Goal: Communication & Community: Answer question/provide support

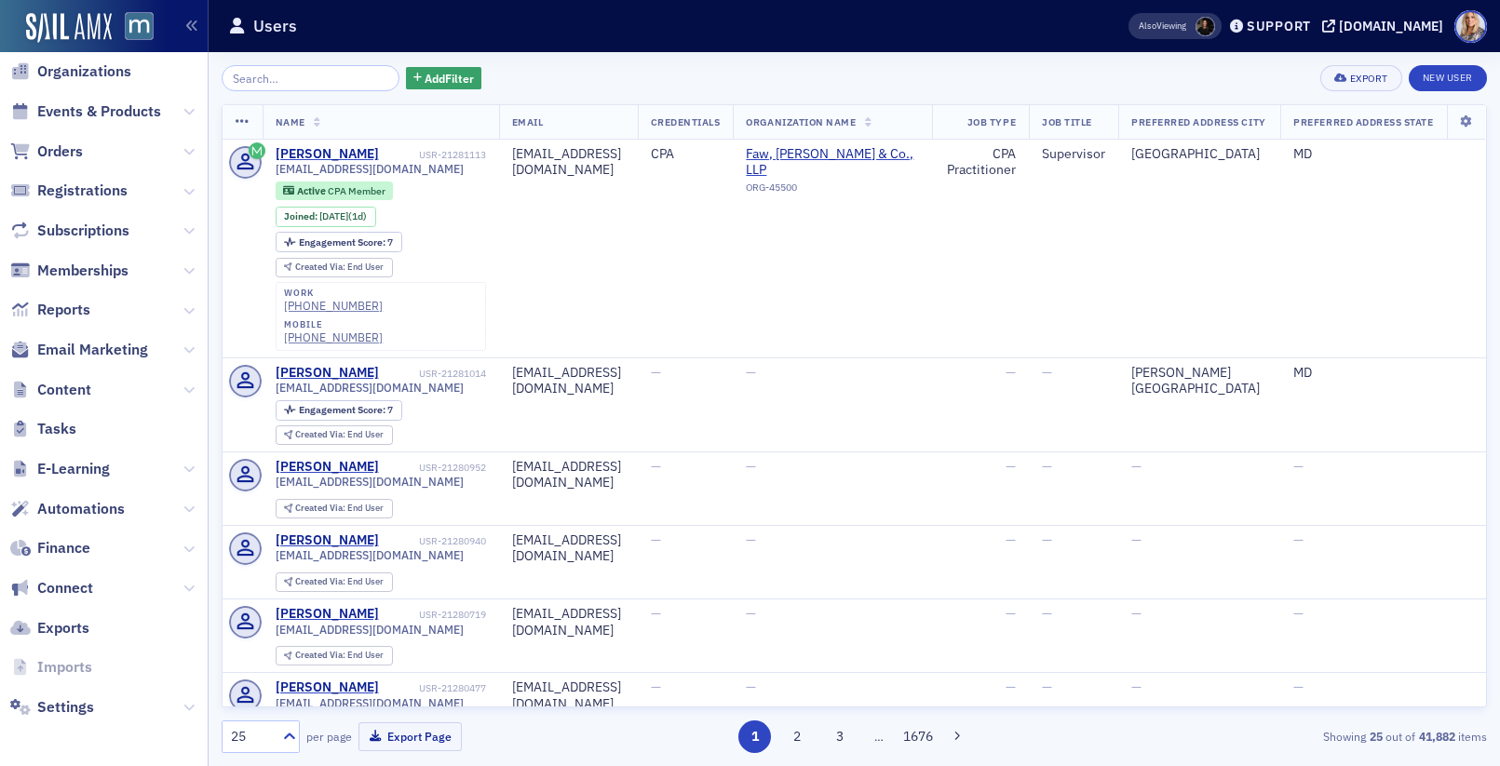
scroll to position [149, 0]
click at [189, 354] on icon at bounding box center [188, 351] width 11 height 11
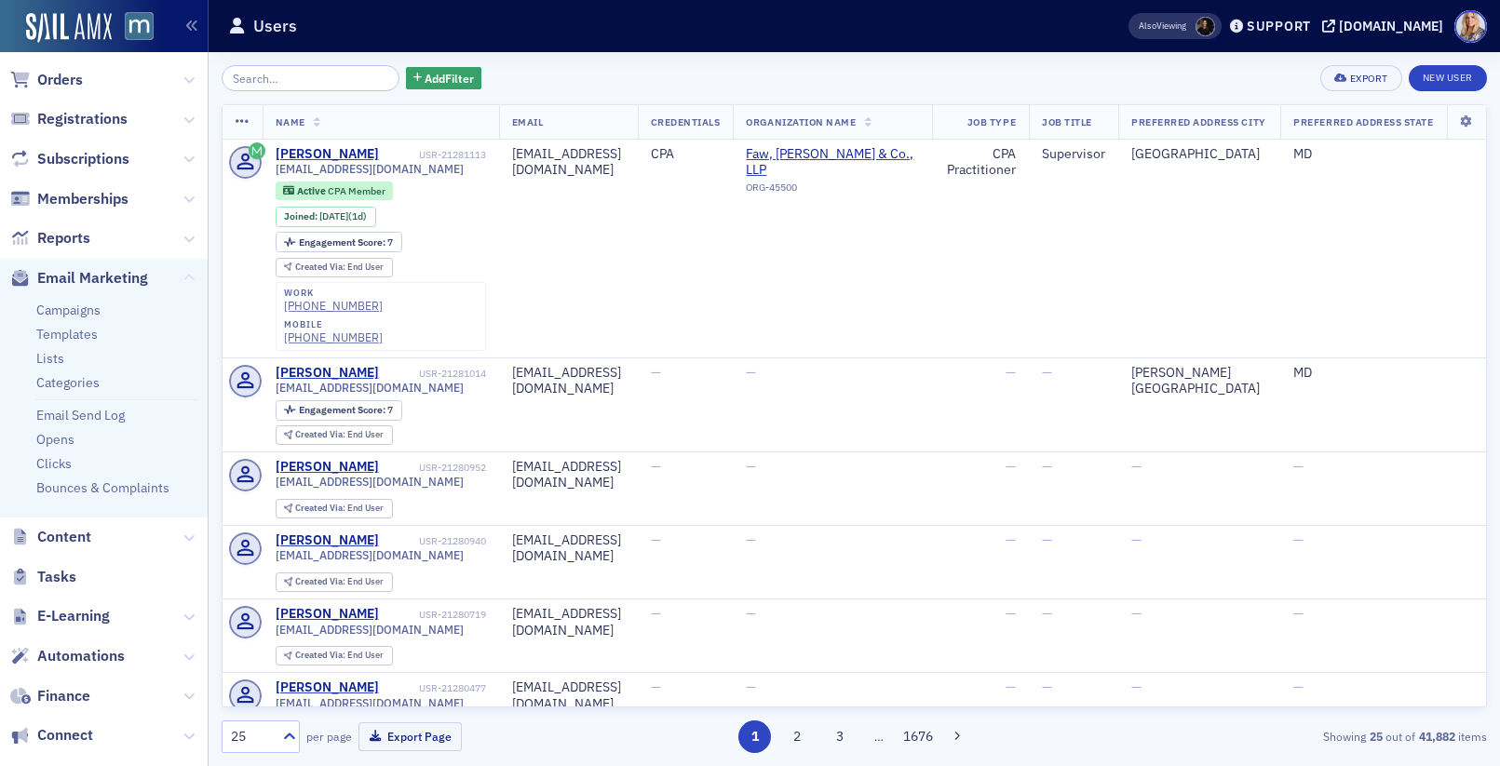
scroll to position [228, 0]
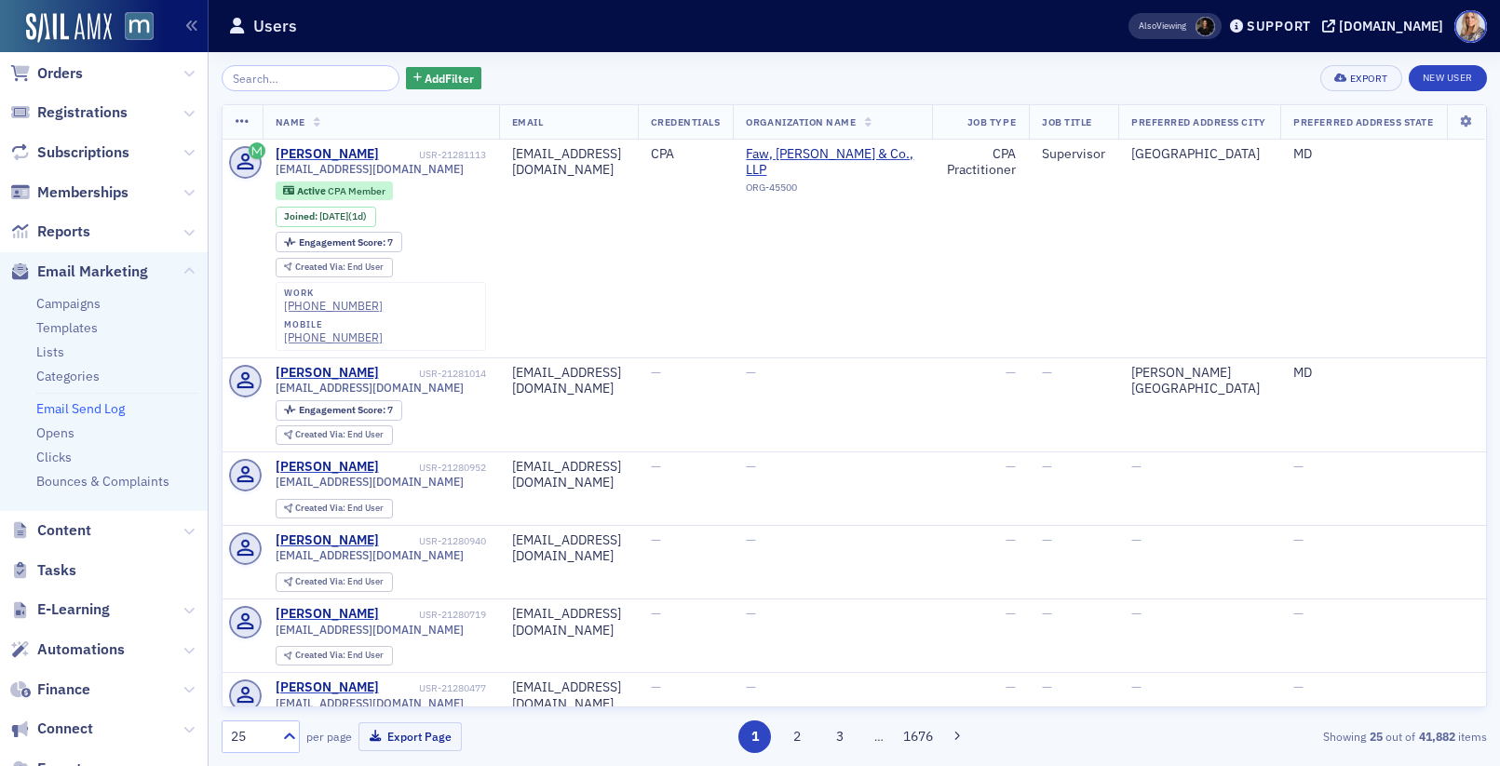
click at [110, 412] on link "Email Send Log" at bounding box center [80, 408] width 88 height 17
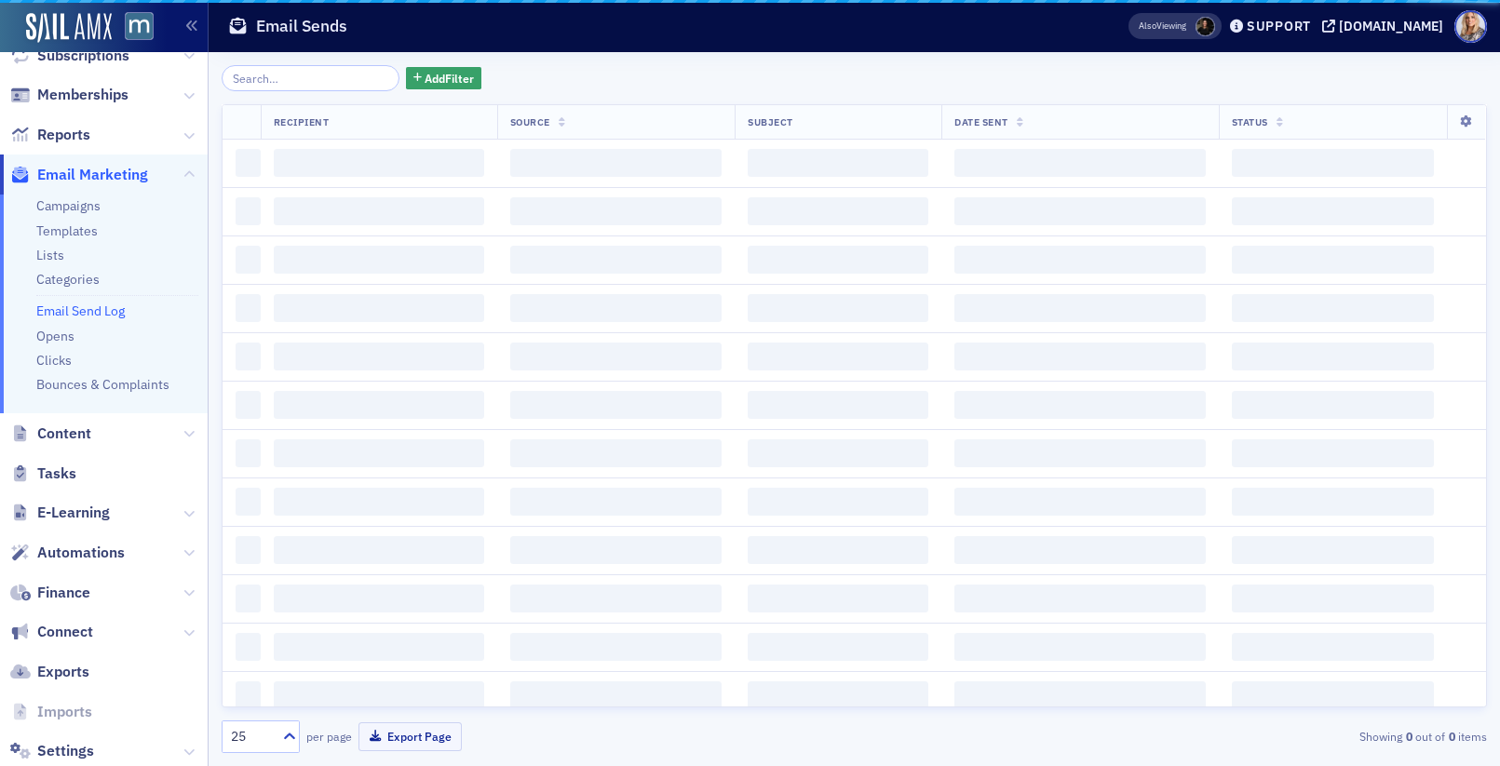
scroll to position [131, 0]
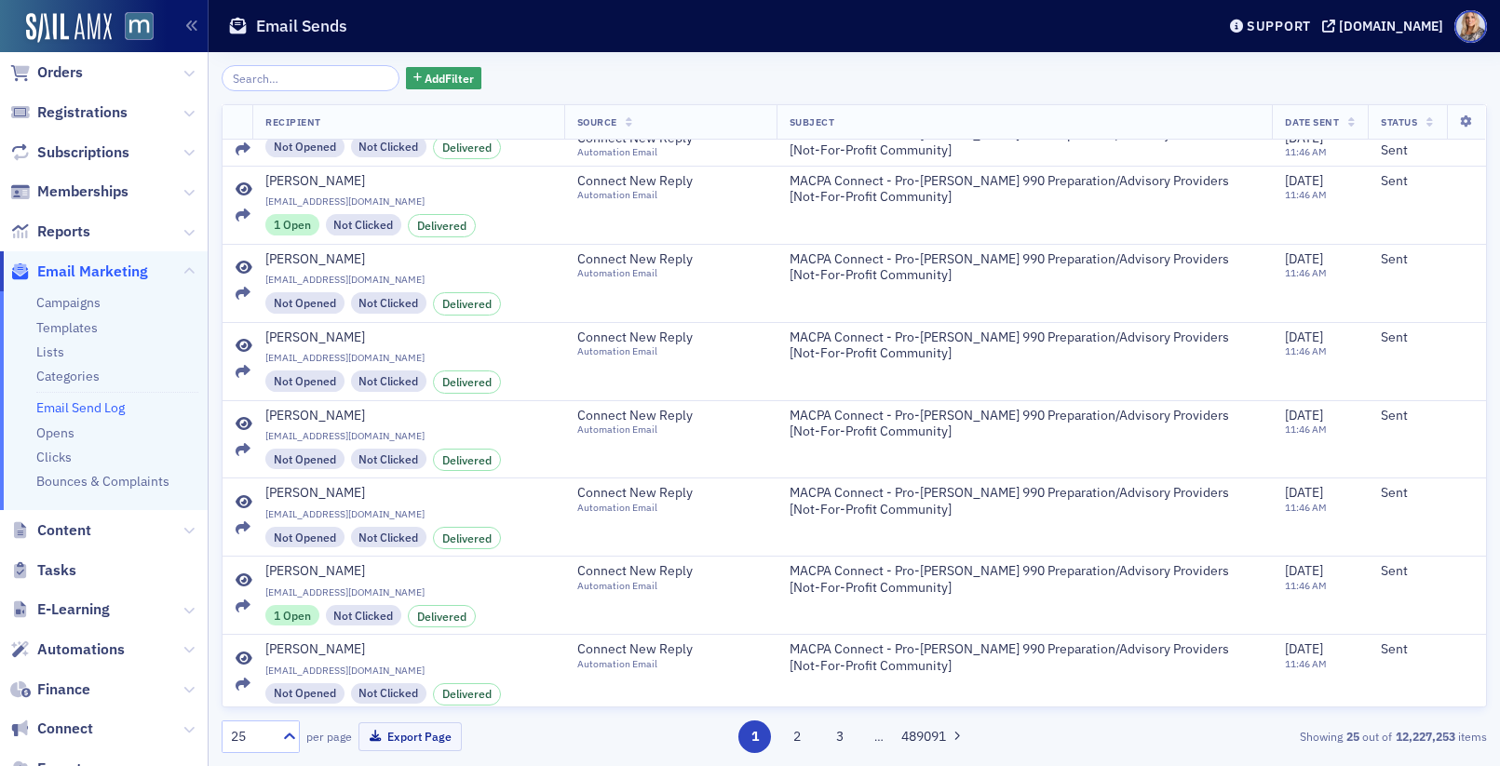
scroll to position [54, 0]
click at [257, 78] on input "search" at bounding box center [311, 78] width 178 height 26
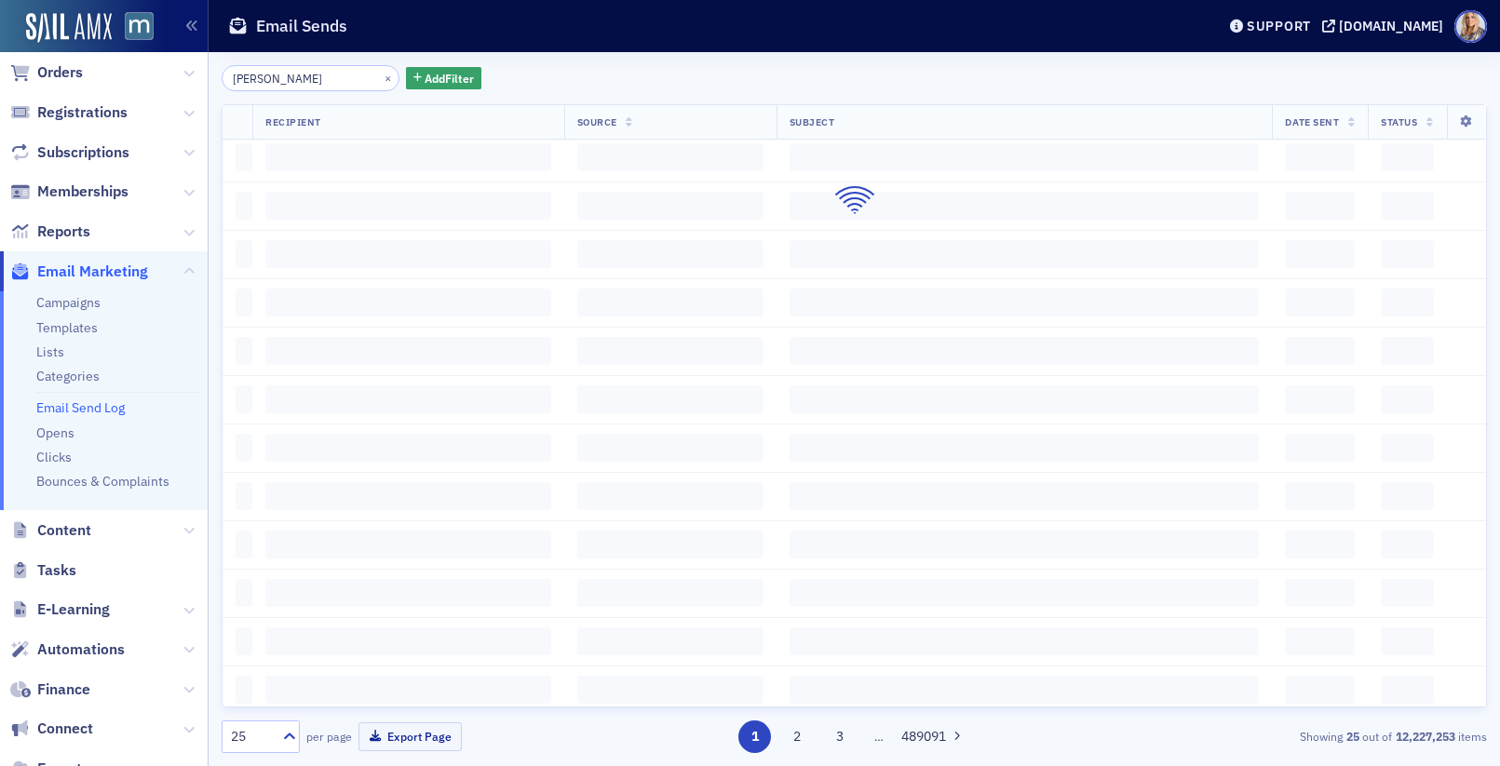
drag, startPoint x: 294, startPoint y: 76, endPoint x: 229, endPoint y: 69, distance: 65.6
click at [229, 70] on input "Mary" at bounding box center [311, 78] width 178 height 26
type input "Mary"
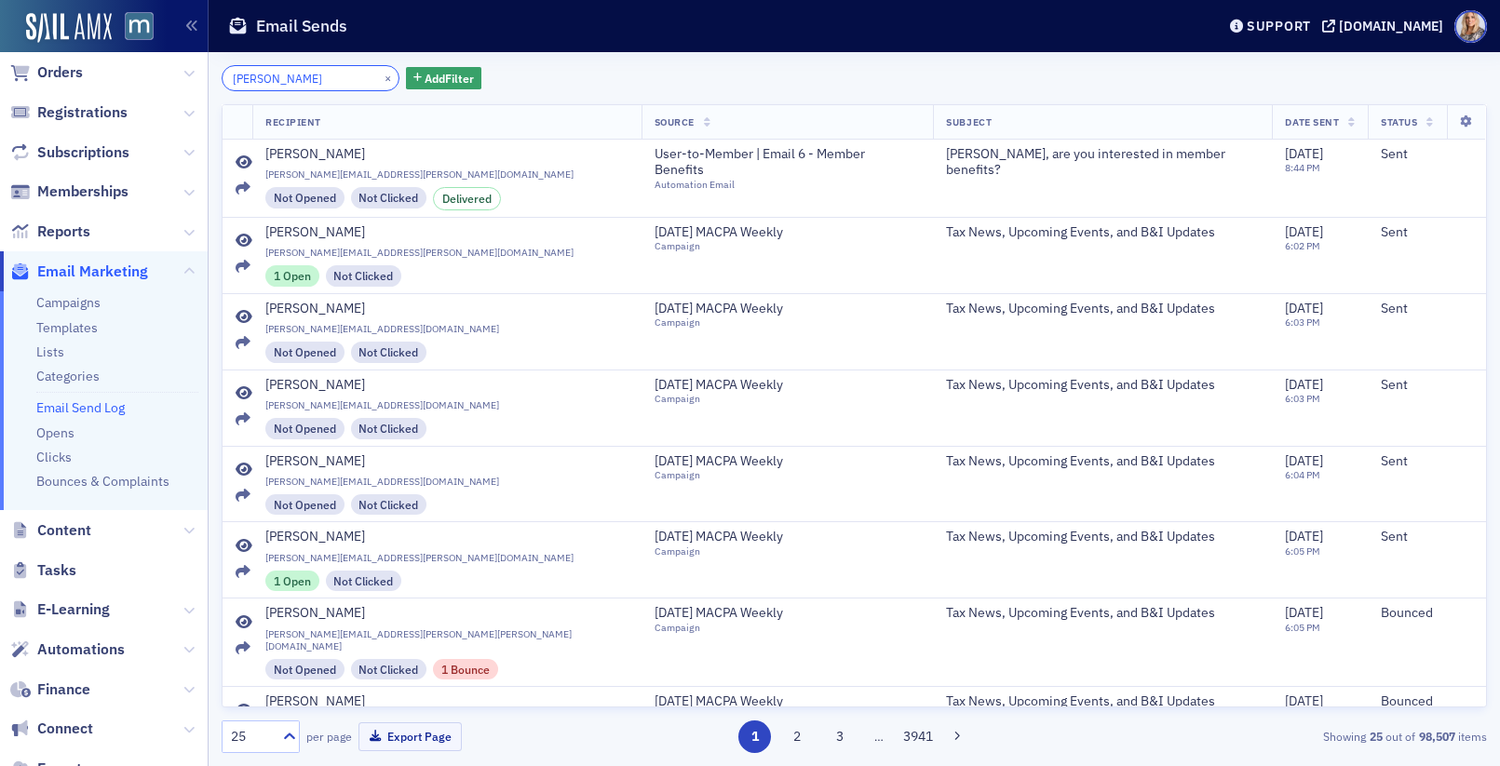
drag, startPoint x: 280, startPoint y: 79, endPoint x: 223, endPoint y: 78, distance: 57.7
click at [222, 78] on input "Mary" at bounding box center [311, 78] width 178 height 26
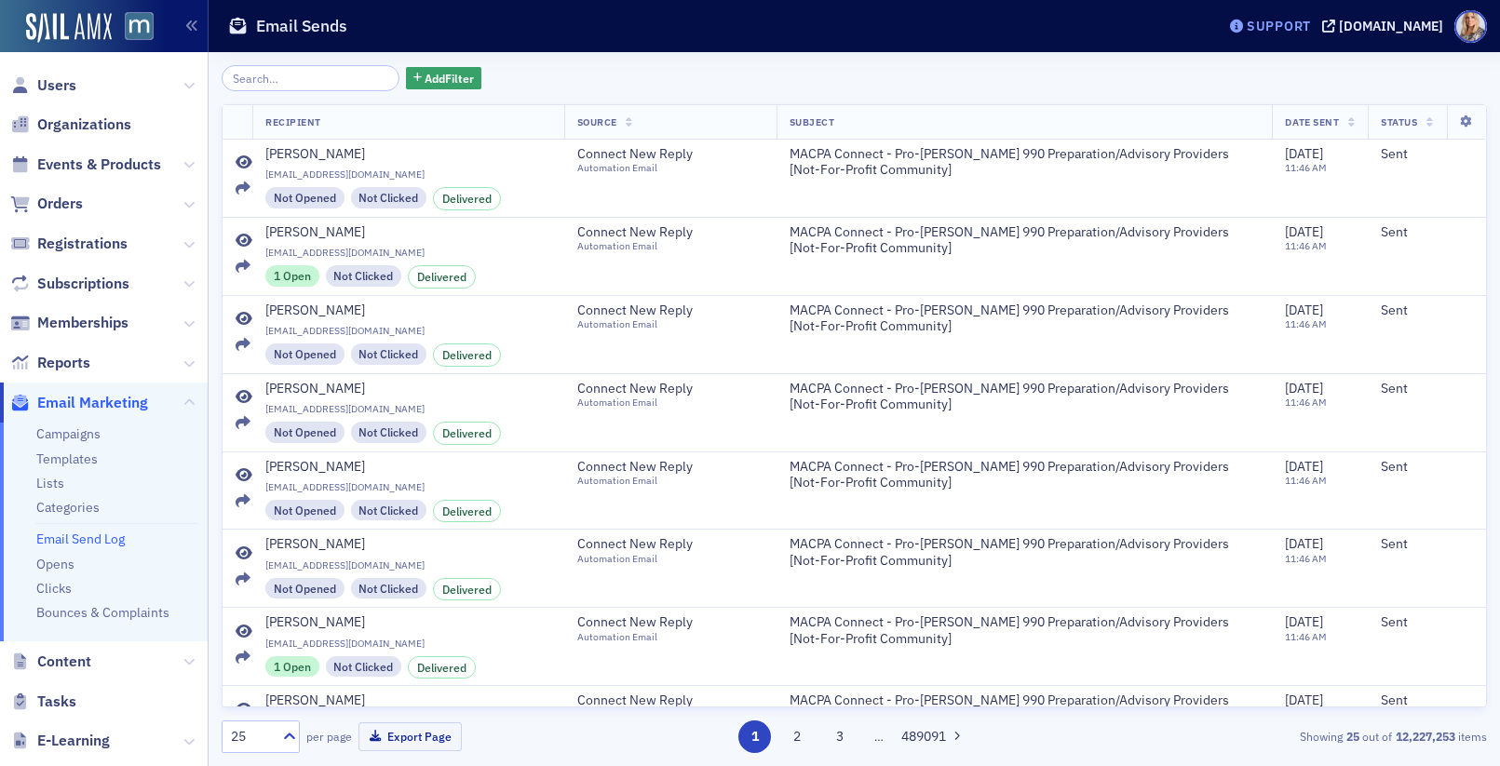
click at [1305, 21] on div "Support" at bounding box center [1279, 26] width 64 height 17
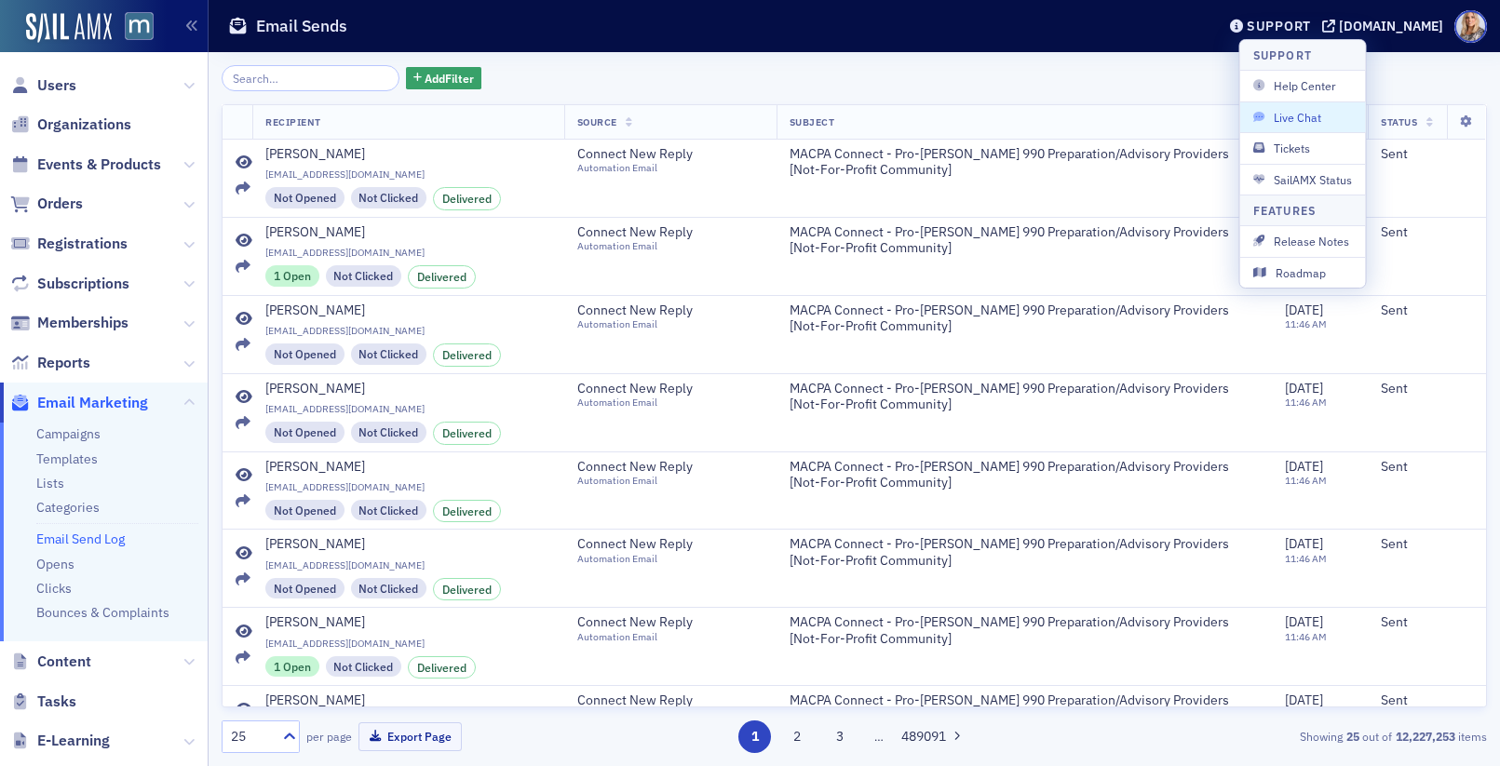
click at [1295, 118] on span "Live Chat" at bounding box center [1303, 117] width 100 height 17
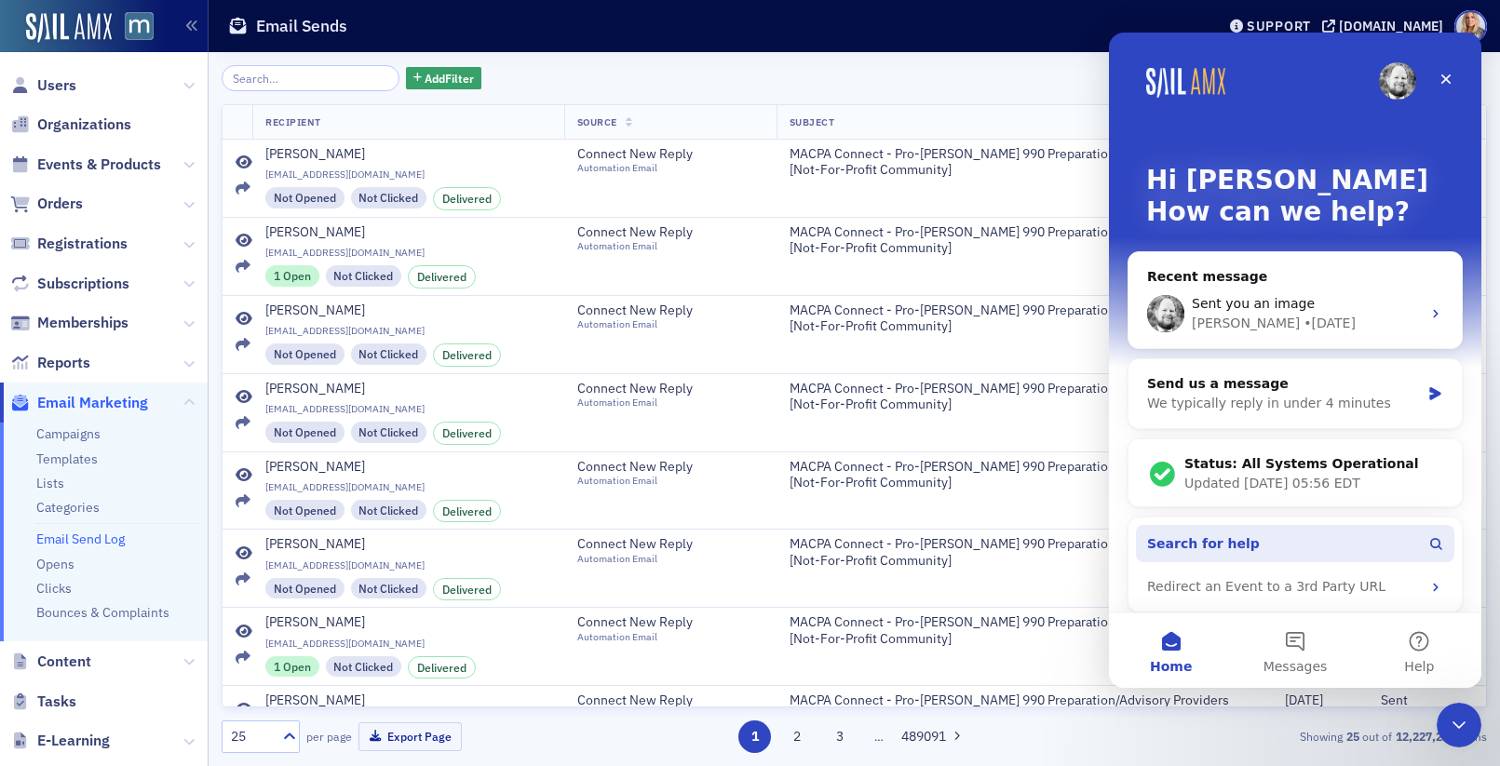
scroll to position [9, 0]
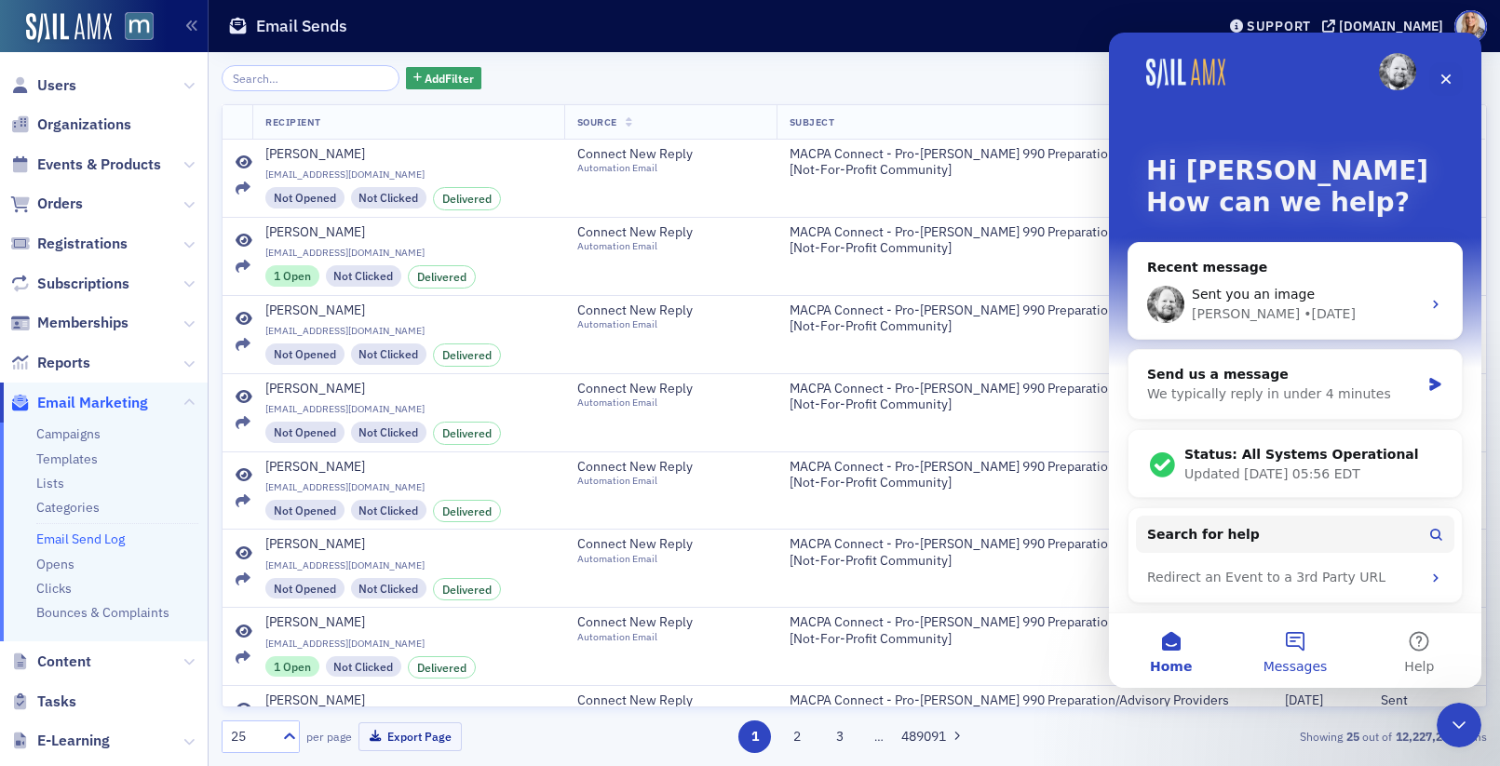
click at [1303, 635] on button "Messages" at bounding box center [1295, 651] width 124 height 75
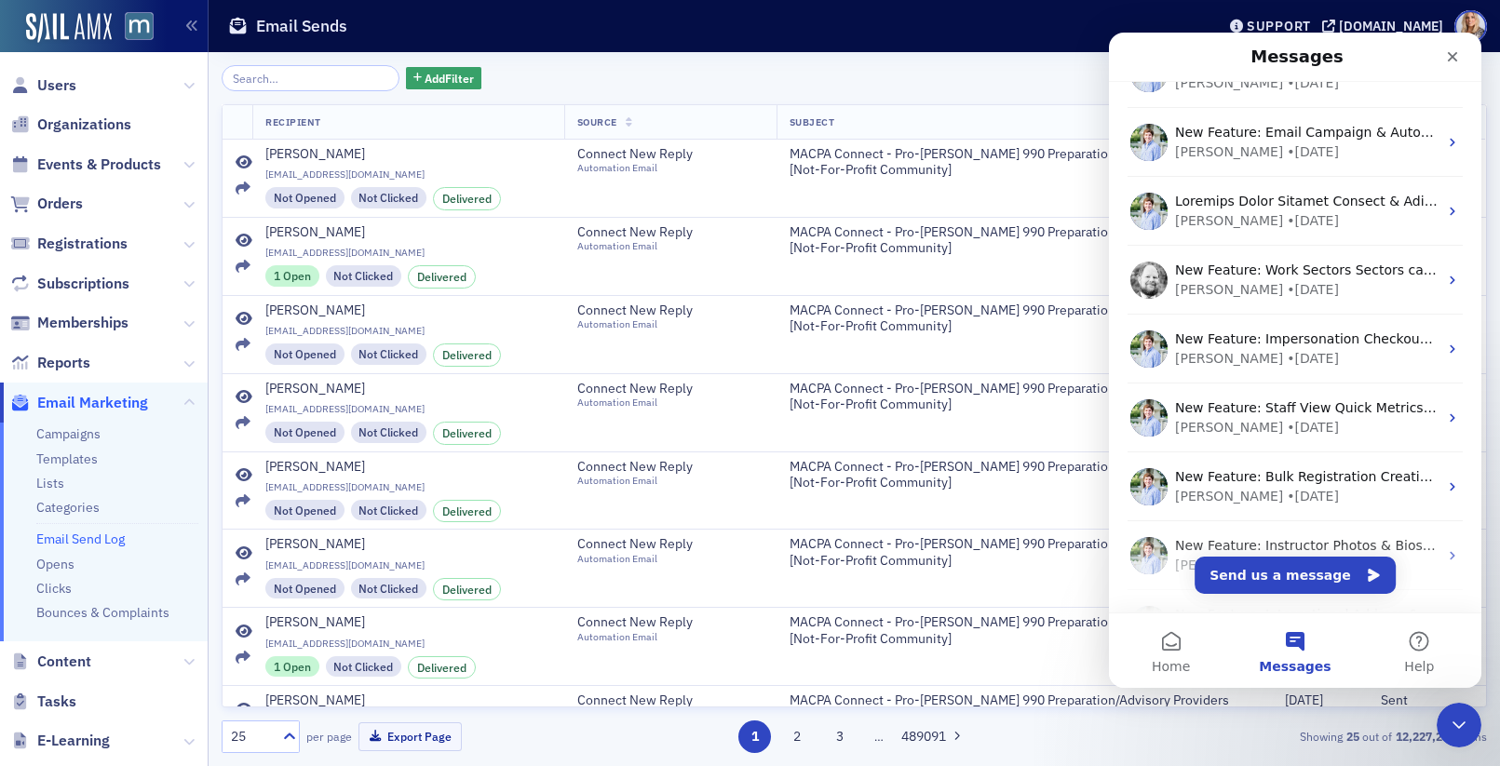
scroll to position [991, 0]
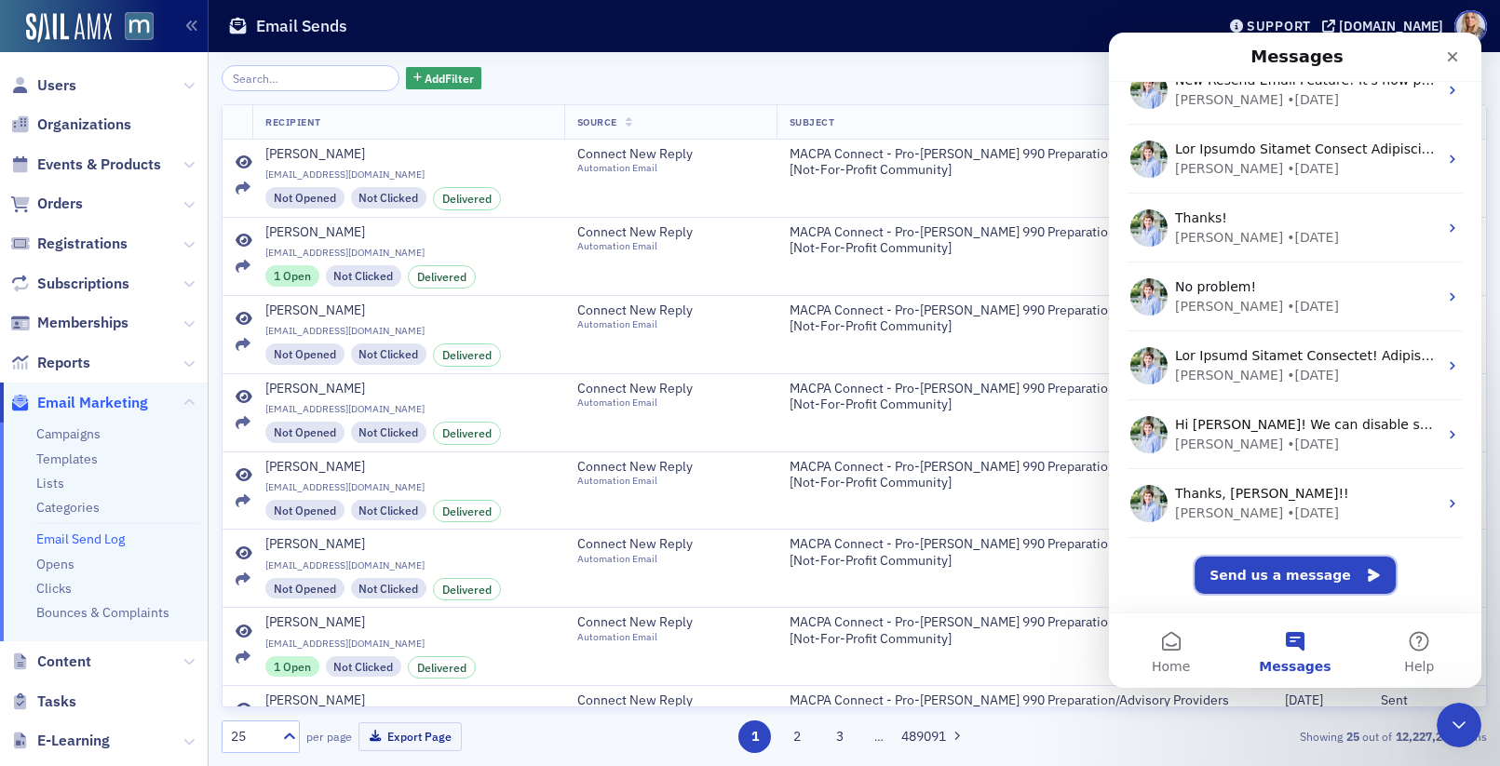
click at [1299, 576] on button "Send us a message" at bounding box center [1295, 575] width 201 height 37
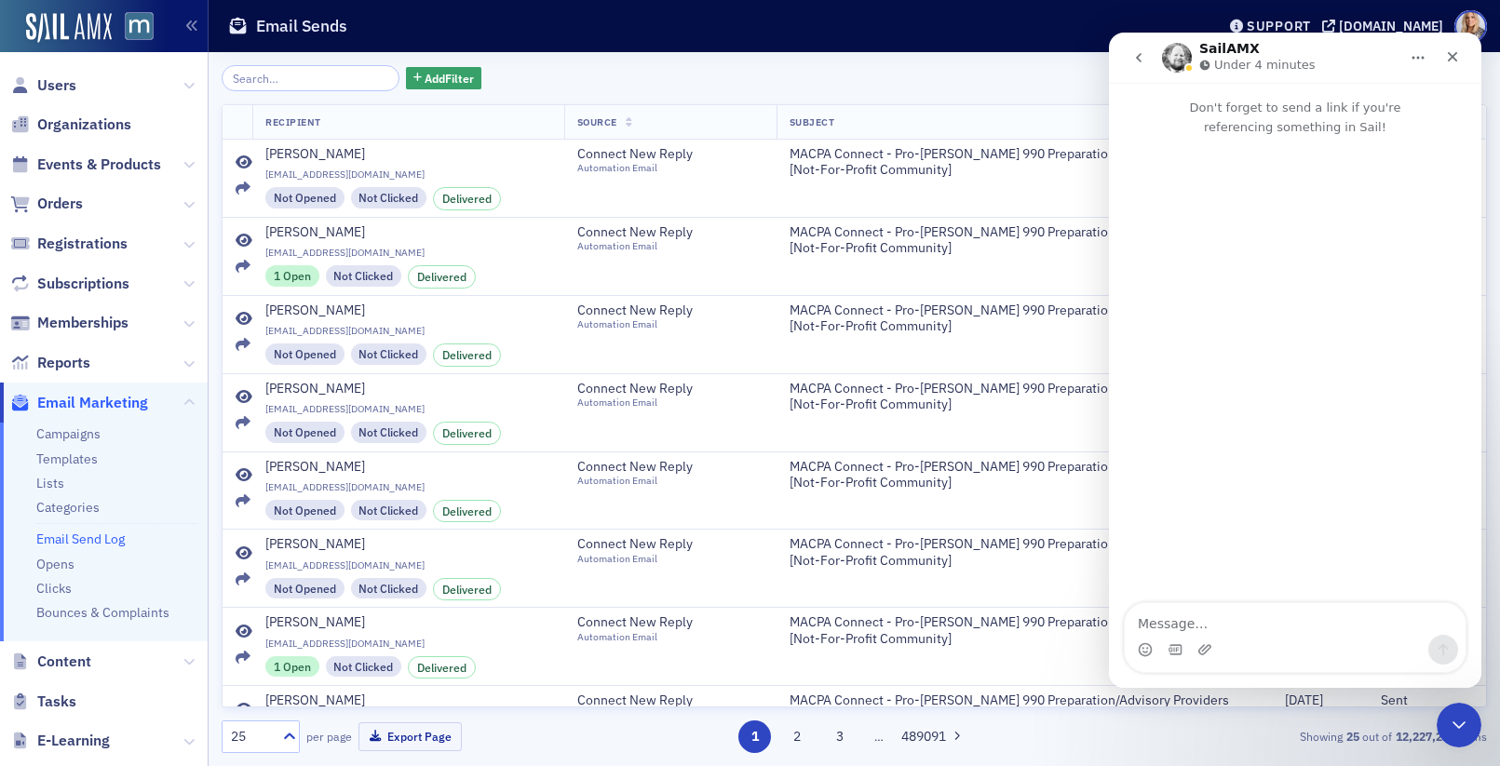
scroll to position [915, 0]
click at [1206, 626] on textarea "Message…" at bounding box center [1295, 619] width 341 height 32
type textarea "Hi"
click at [677, 325] on div "Automation Email" at bounding box center [661, 324] width 169 height 12
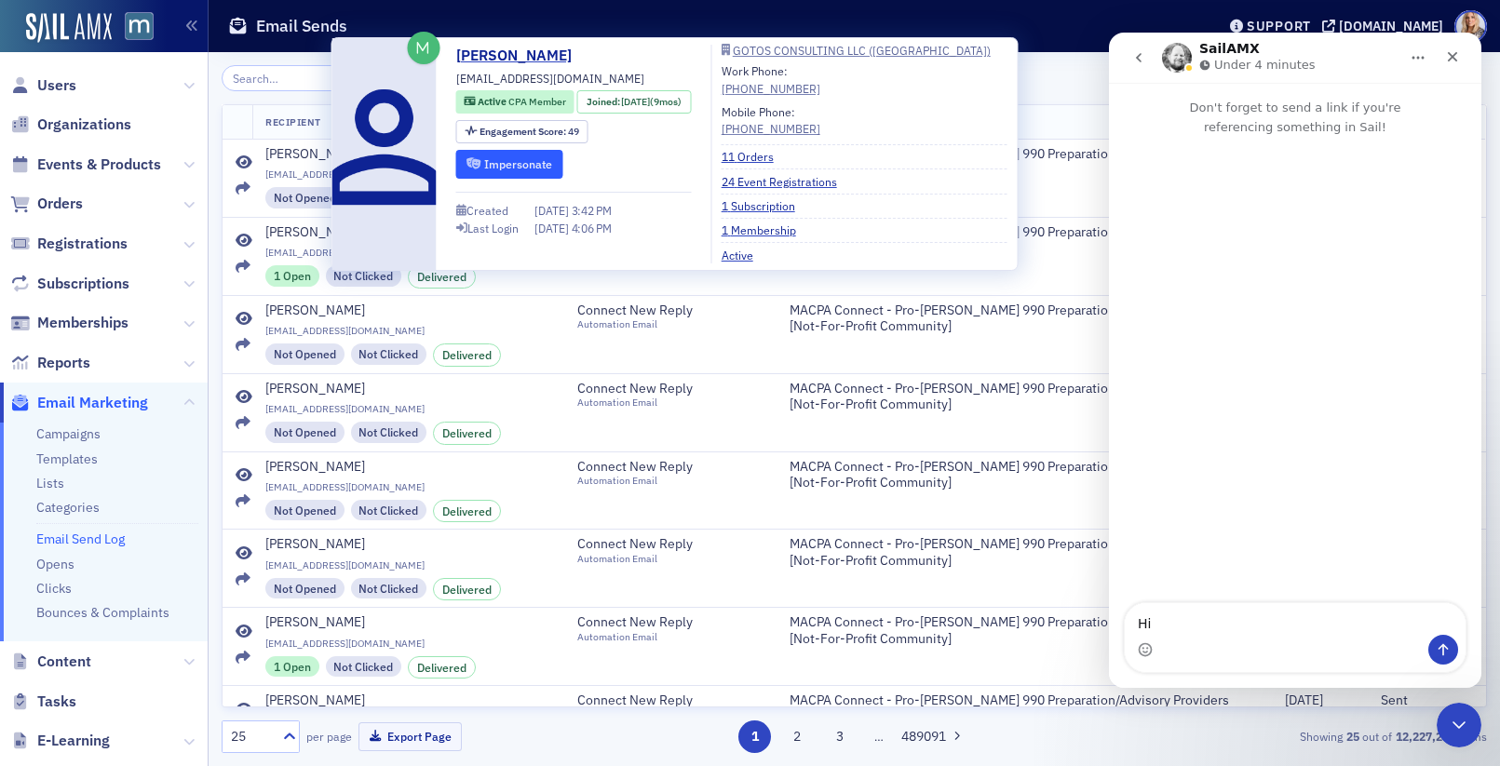
click at [499, 160] on button "Impersonate" at bounding box center [509, 164] width 107 height 29
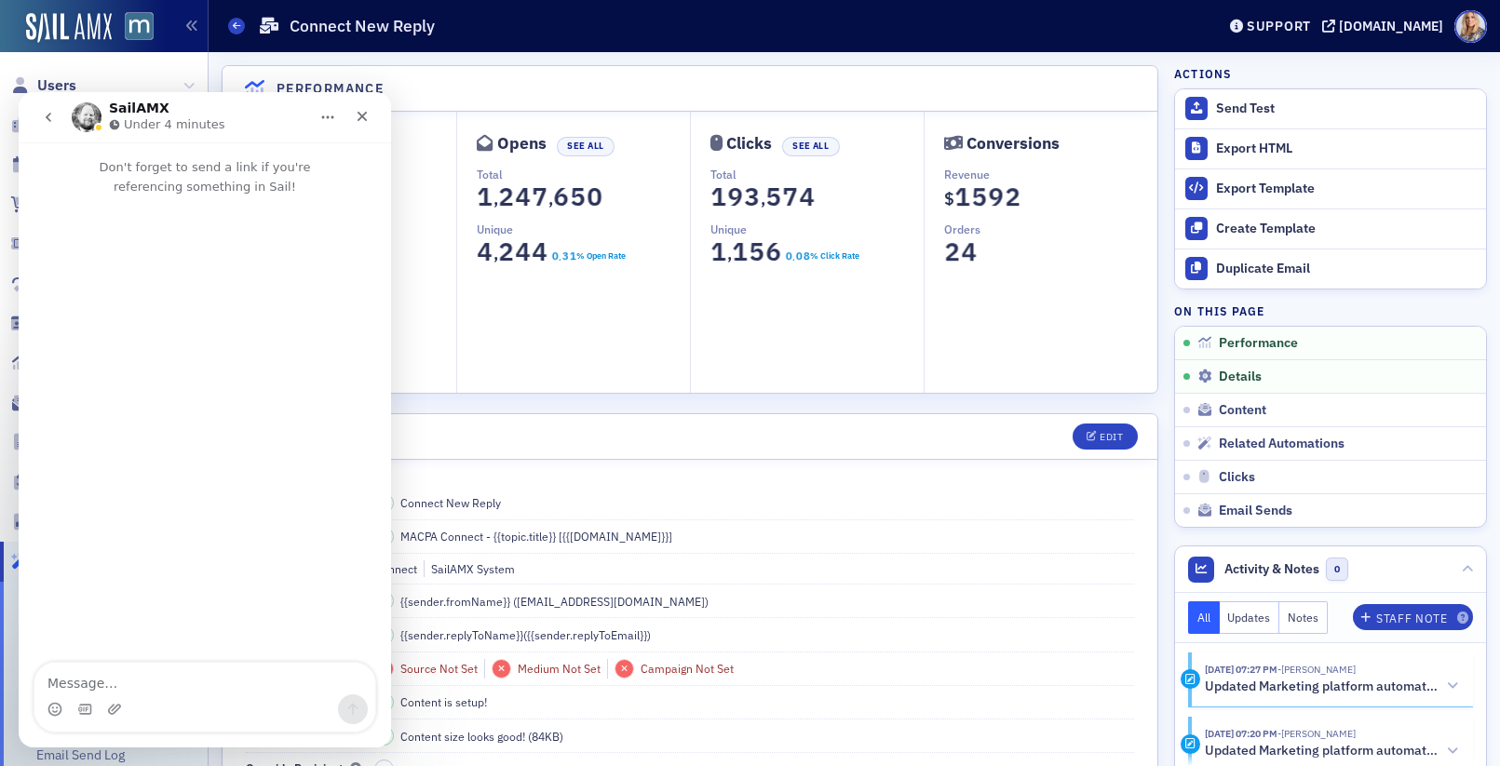
click at [154, 695] on div "Intercom messenger" at bounding box center [204, 710] width 341 height 30
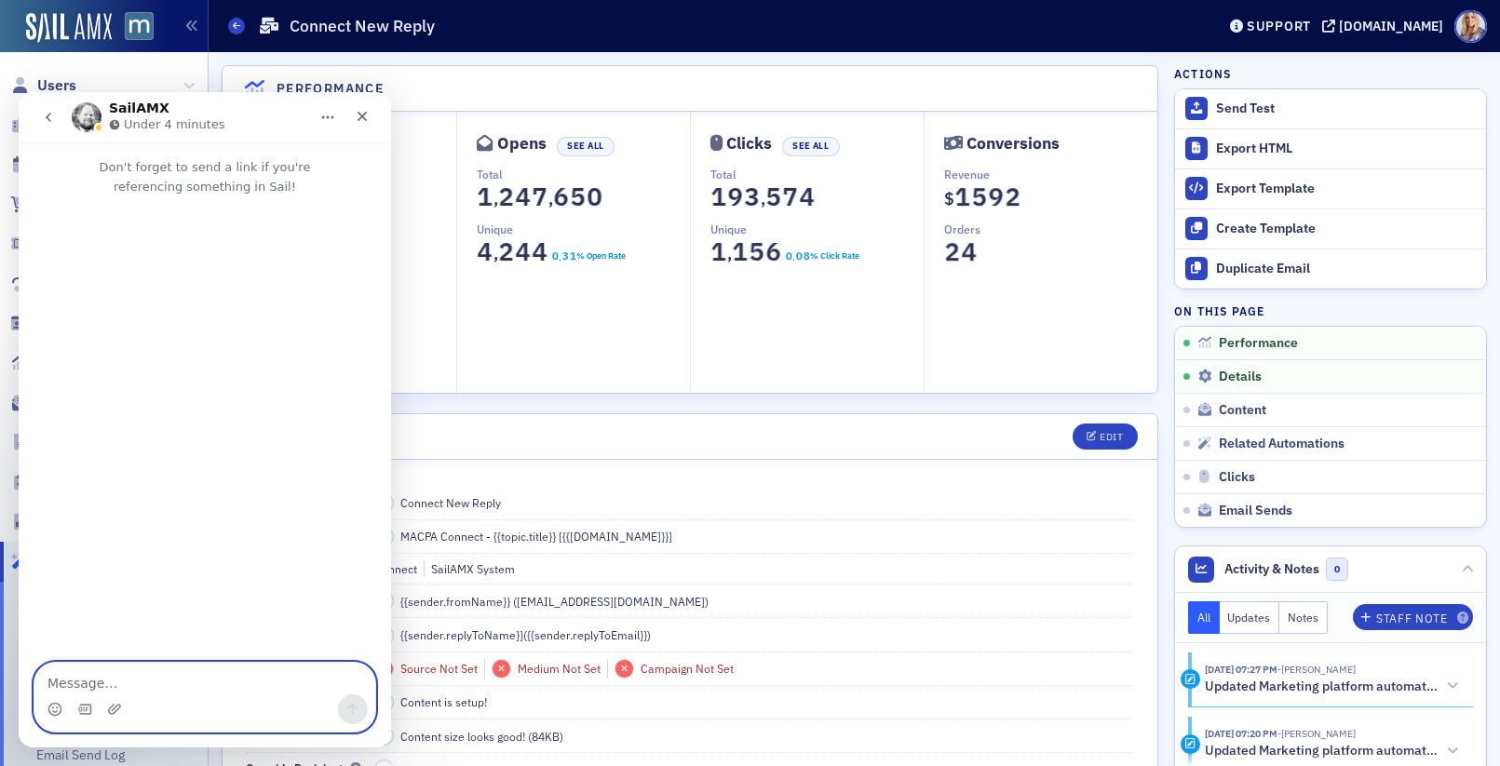
click at [137, 678] on textarea "Message…" at bounding box center [204, 679] width 341 height 32
type textarea "Hi Aiden! Happy [DATE]. When"
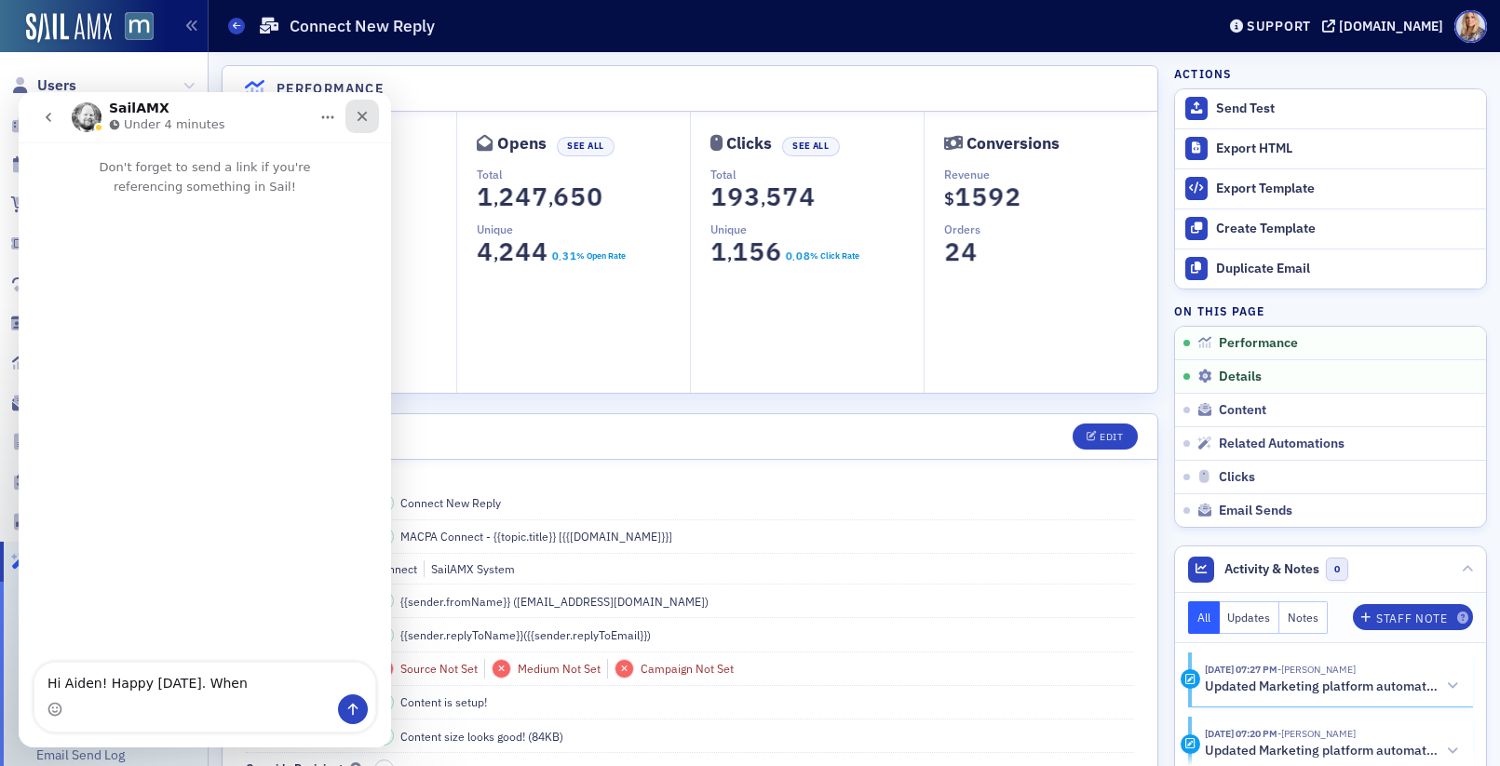
click at [368, 118] on icon "Close" at bounding box center [362, 116] width 15 height 15
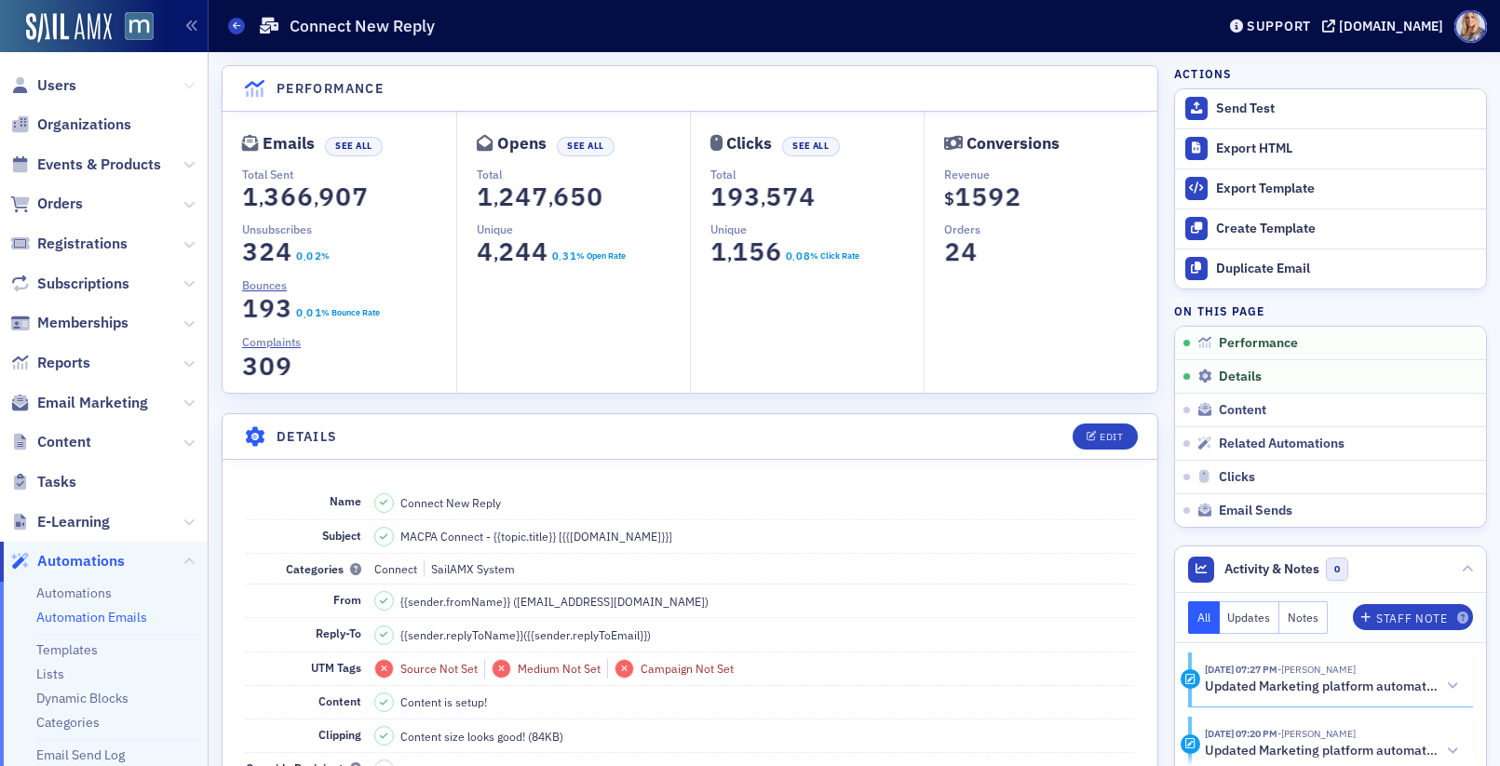
click at [190, 81] on icon at bounding box center [188, 85] width 11 height 11
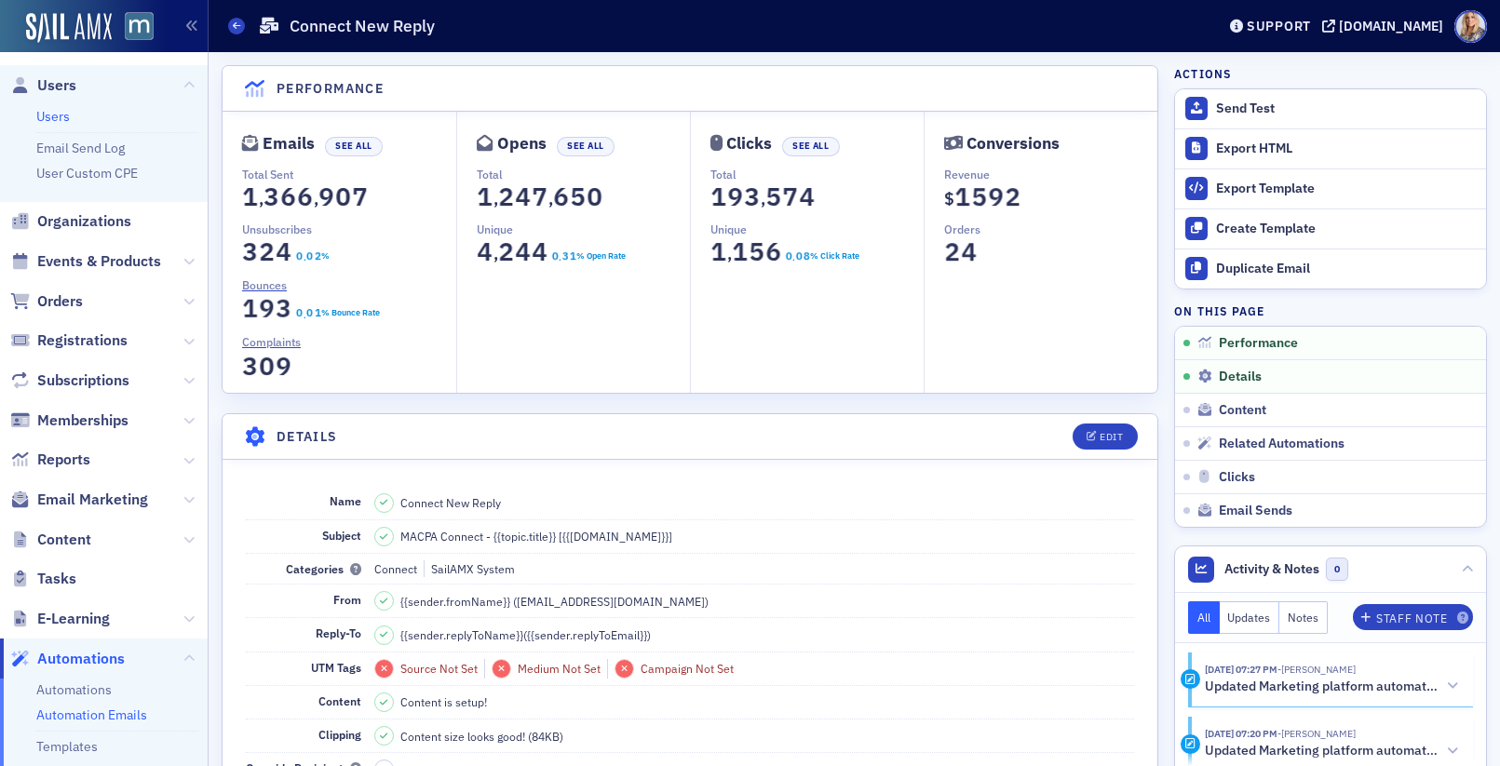
click at [61, 116] on link "Users" at bounding box center [53, 116] width 34 height 17
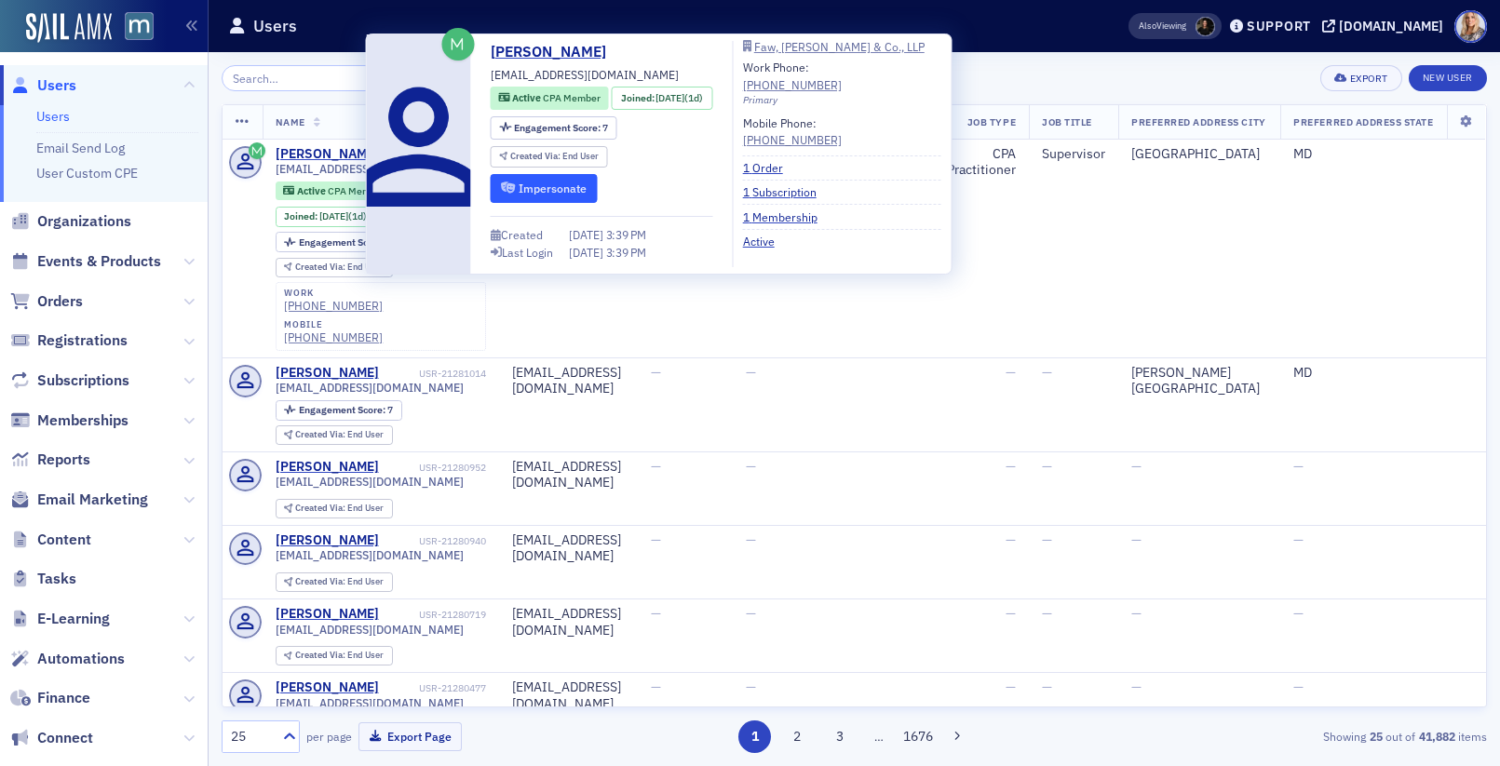
click at [509, 190] on icon "submit" at bounding box center [508, 188] width 14 height 11
click at [511, 189] on icon "submit" at bounding box center [508, 188] width 14 height 11
